Goal: Transaction & Acquisition: Obtain resource

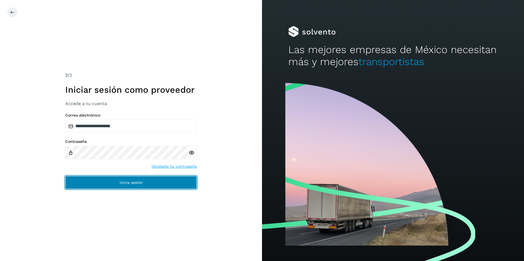
click at [141, 185] on button "Inicia sesión" at bounding box center [130, 182] width 131 height 13
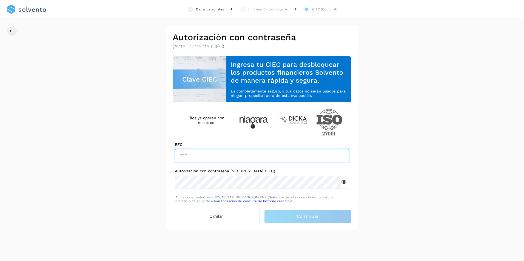
type input "**********"
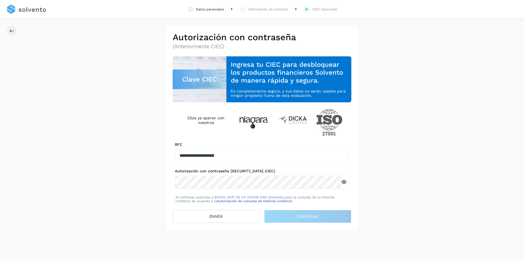
click at [25, 7] on link at bounding box center [27, 9] width 40 height 19
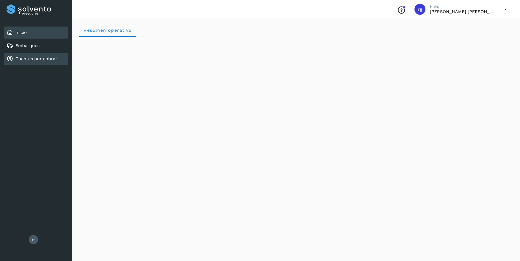
click at [42, 58] on link "Cuentas por cobrar" at bounding box center [36, 58] width 42 height 5
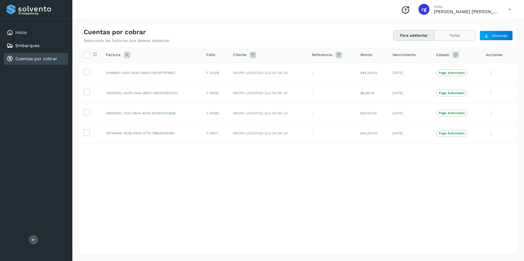
click at [456, 33] on button "Todas" at bounding box center [454, 35] width 41 height 10
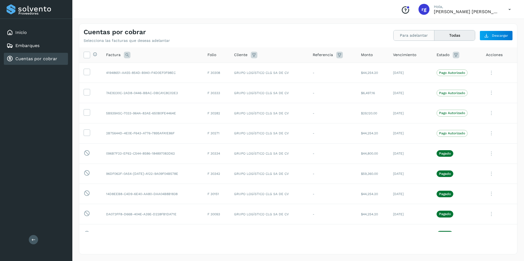
click at [417, 35] on button "Para adelantar" at bounding box center [413, 35] width 41 height 10
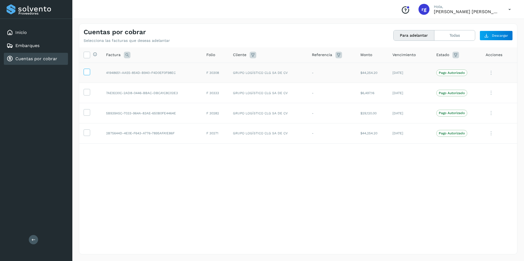
click at [84, 72] on icon at bounding box center [87, 72] width 6 height 6
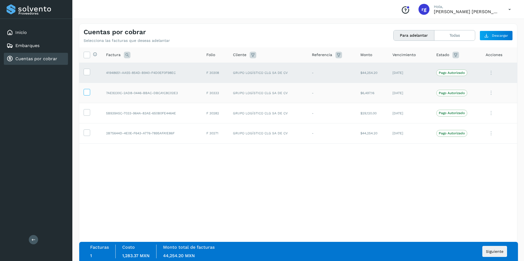
click at [88, 93] on icon at bounding box center [87, 92] width 6 height 6
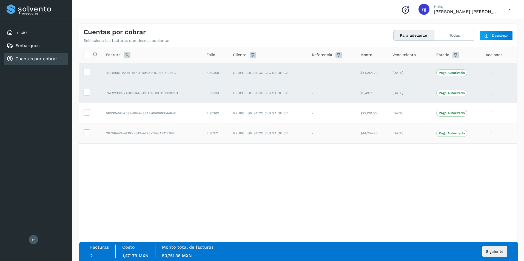
drag, startPoint x: 87, startPoint y: 113, endPoint x: 81, endPoint y: 124, distance: 12.6
click at [87, 114] on icon at bounding box center [87, 112] width 6 height 6
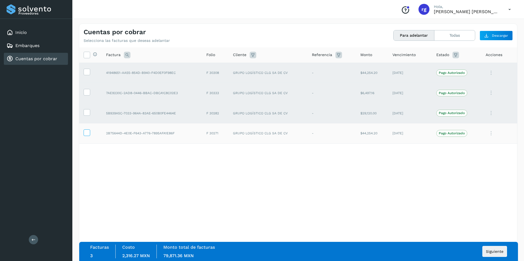
click at [87, 135] on icon at bounding box center [87, 133] width 6 height 6
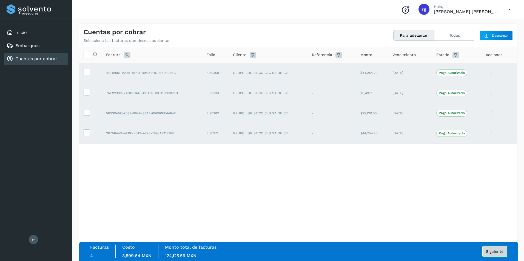
click at [496, 252] on span "Siguiente" at bounding box center [495, 252] width 18 height 4
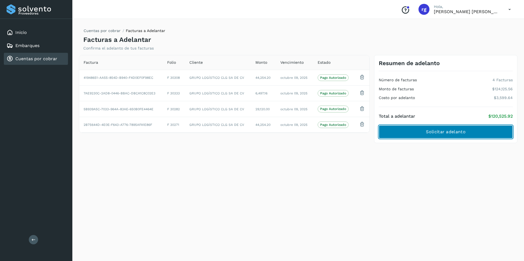
click at [442, 132] on span "Solicitar adelanto" at bounding box center [445, 132] width 39 height 6
